Goal: Task Accomplishment & Management: Use online tool/utility

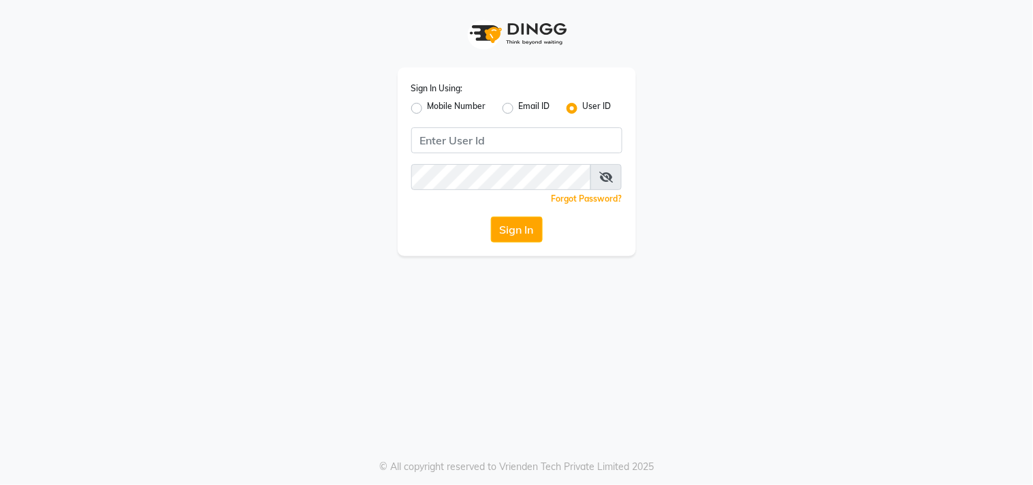
click at [428, 107] on label "Mobile Number" at bounding box center [457, 108] width 59 height 16
click at [428, 107] on input "Mobile Number" at bounding box center [432, 104] width 9 height 9
radio input "true"
radio input "false"
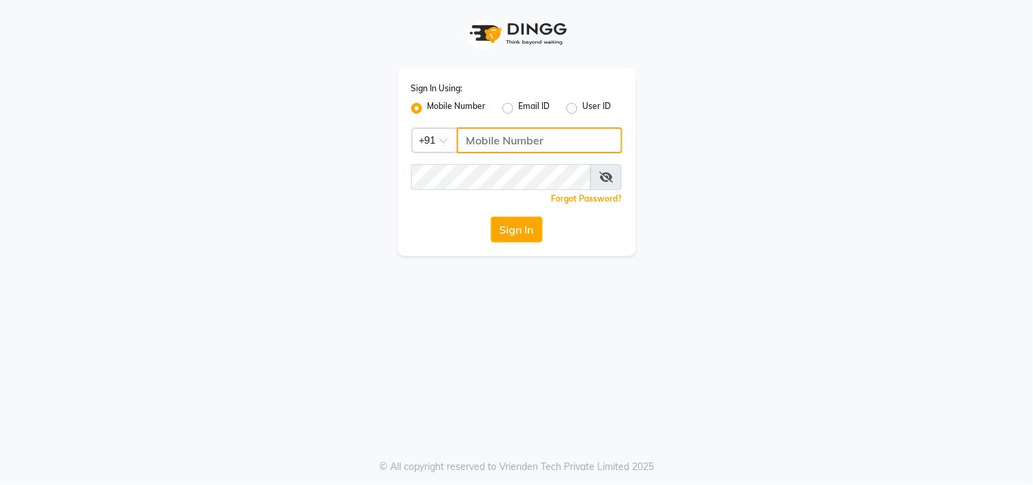
click at [520, 146] on input "Username" at bounding box center [539, 140] width 165 height 26
type input "9052699888"
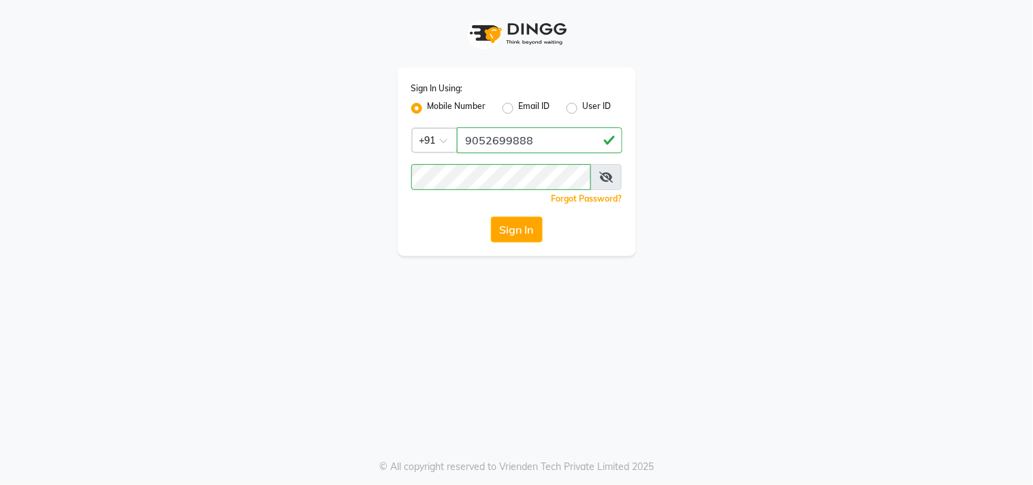
click at [831, 231] on div "Sign In Using: Mobile Number Email ID User ID Country Code × +91 9052699888 Rem…" at bounding box center [517, 128] width 776 height 256
click at [758, 138] on div "Sign In Using: Mobile Number Email ID User ID Country Code × +91 9052699888 Rem…" at bounding box center [517, 128] width 776 height 256
click at [531, 225] on button "Sign In" at bounding box center [517, 230] width 52 height 26
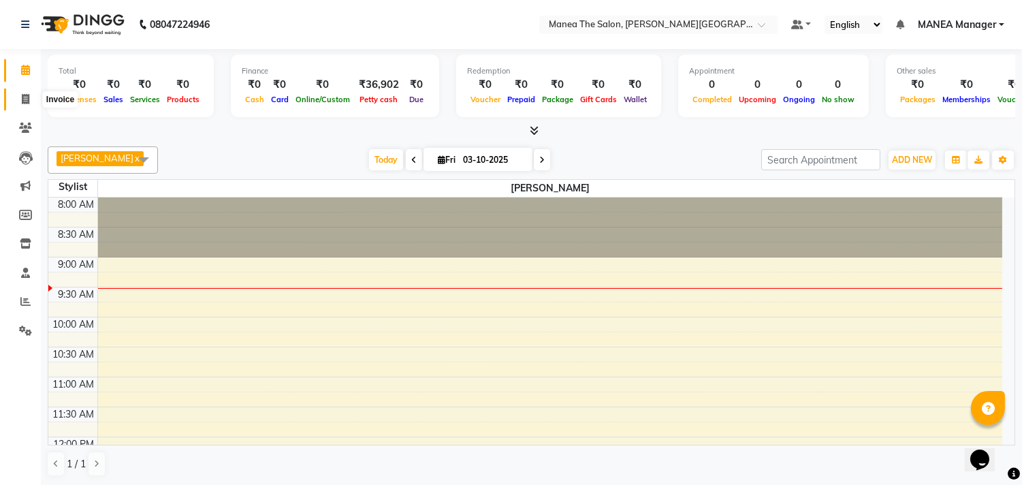
click at [24, 95] on icon at bounding box center [25, 99] width 7 height 10
select select "8903"
select select "service"
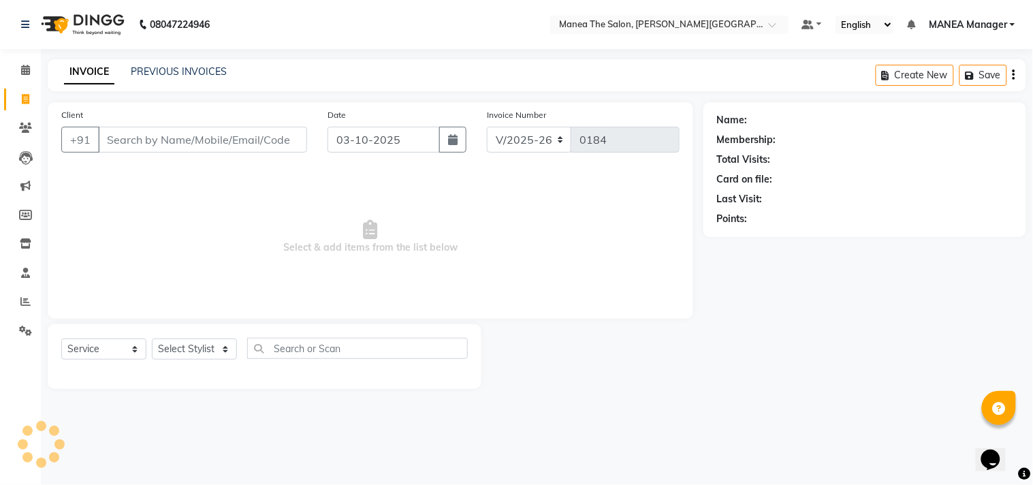
click at [236, 146] on input "Client" at bounding box center [202, 140] width 209 height 26
click at [218, 70] on link "PREVIOUS INVOICES" at bounding box center [179, 71] width 96 height 12
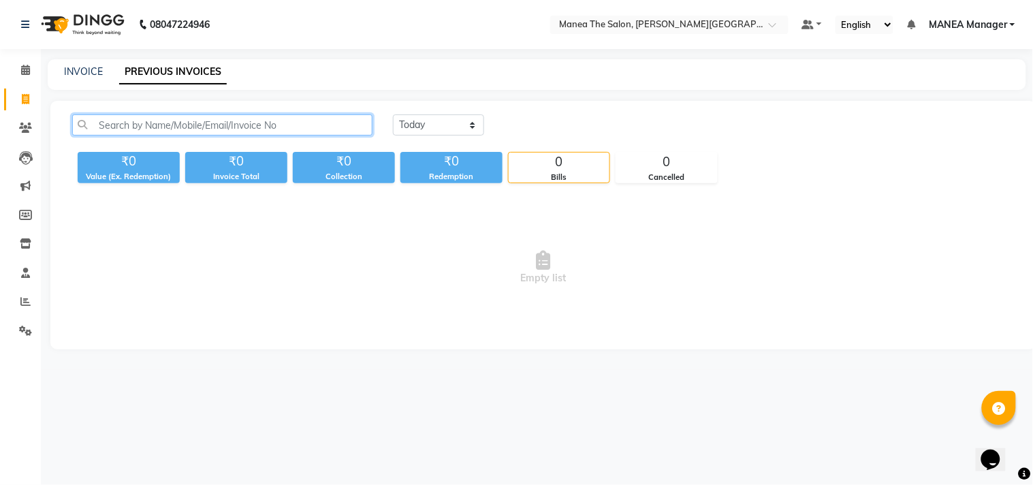
click at [226, 134] on input "text" at bounding box center [222, 124] width 300 height 21
click at [192, 72] on link "PREVIOUS INVOICES" at bounding box center [173, 72] width 108 height 25
click at [181, 73] on link "PREVIOUS INVOICES" at bounding box center [173, 72] width 108 height 25
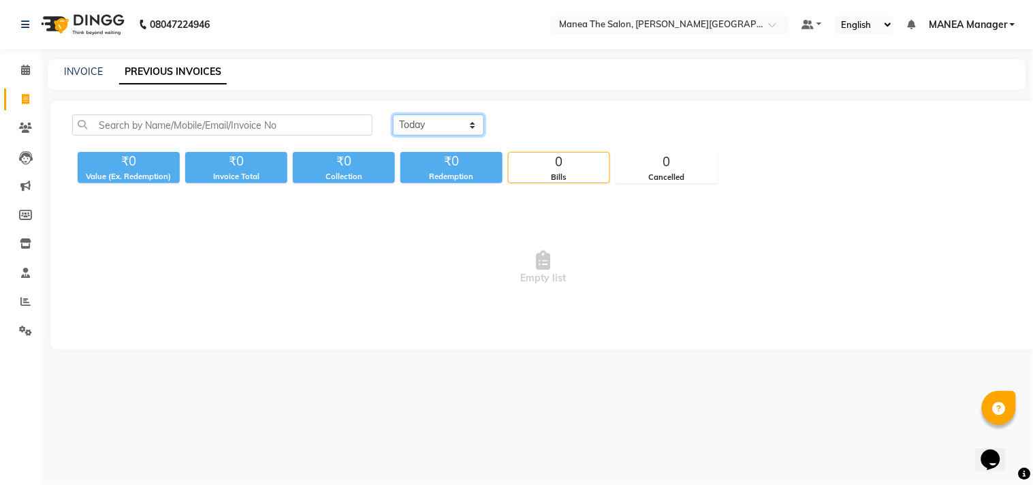
click at [432, 127] on select "[DATE] [DATE] Custom Range" at bounding box center [438, 124] width 91 height 21
click at [393, 114] on select "[DATE] [DATE] Custom Range" at bounding box center [438, 124] width 91 height 21
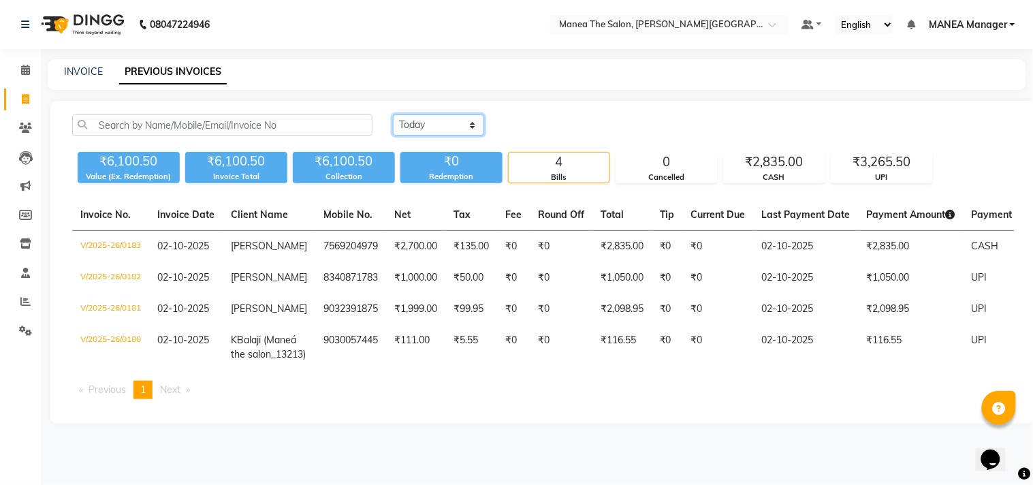
click at [478, 124] on select "[DATE] [DATE] Custom Range" at bounding box center [438, 124] width 91 height 21
select select "range"
click at [393, 114] on select "[DATE] [DATE] Custom Range" at bounding box center [438, 124] width 91 height 21
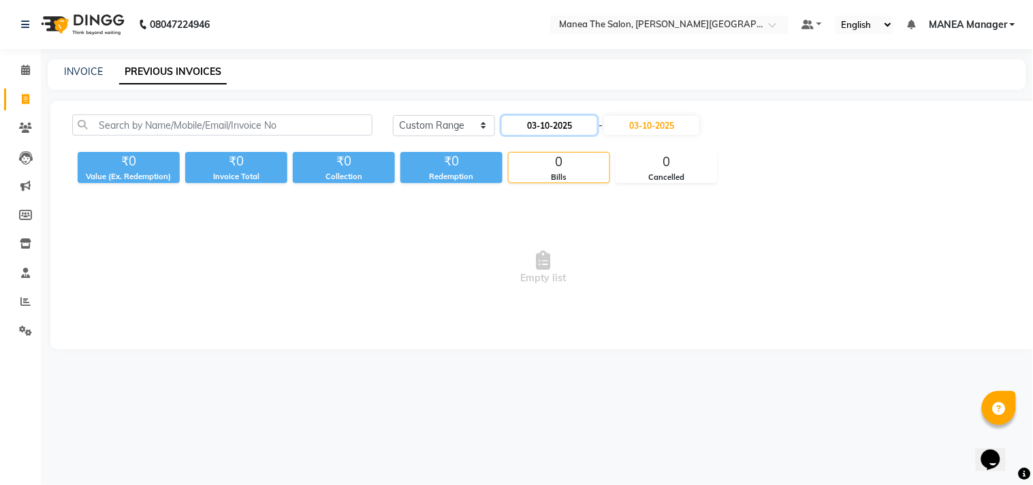
click at [543, 119] on input "03-10-2025" at bounding box center [549, 125] width 95 height 19
select select "10"
select select "2025"
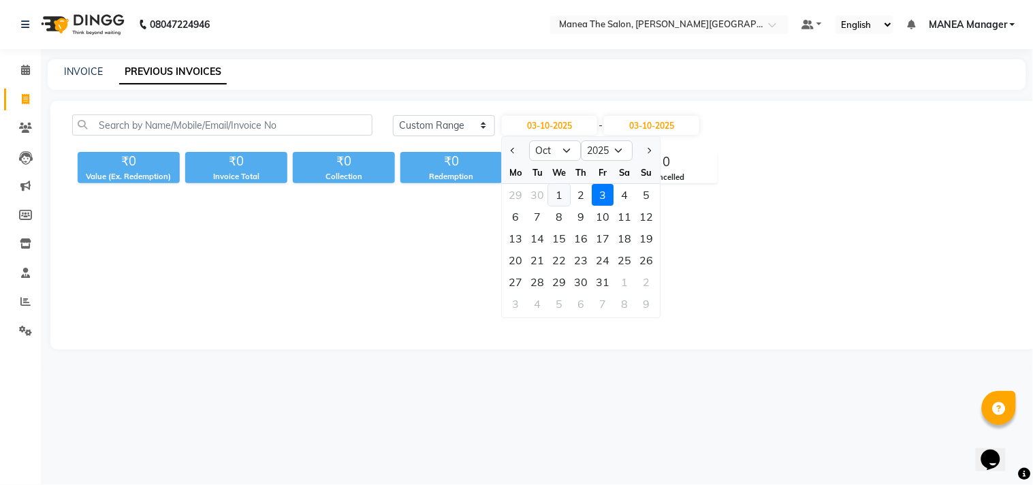
click at [558, 194] on div "1" at bounding box center [560, 195] width 22 height 22
type input "01-10-2025"
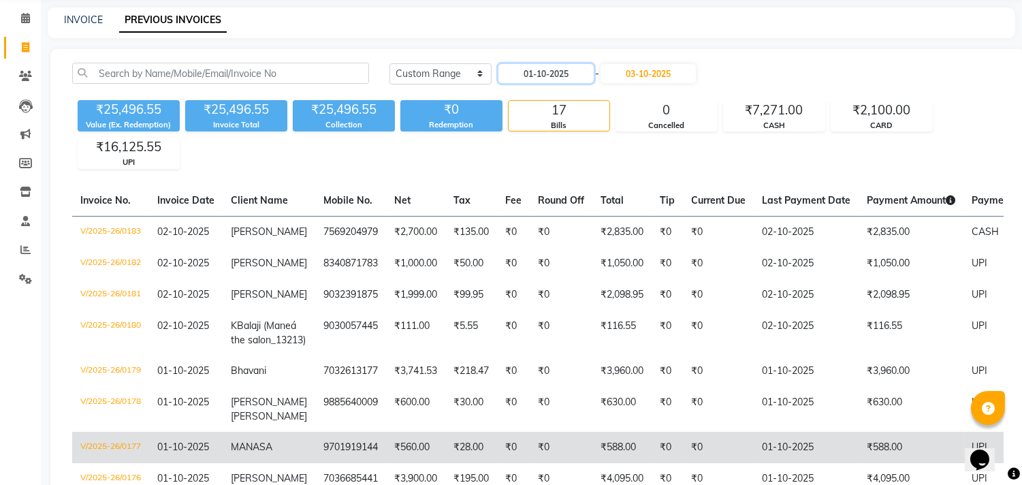
scroll to position [27, 0]
